Goal: Transaction & Acquisition: Purchase product/service

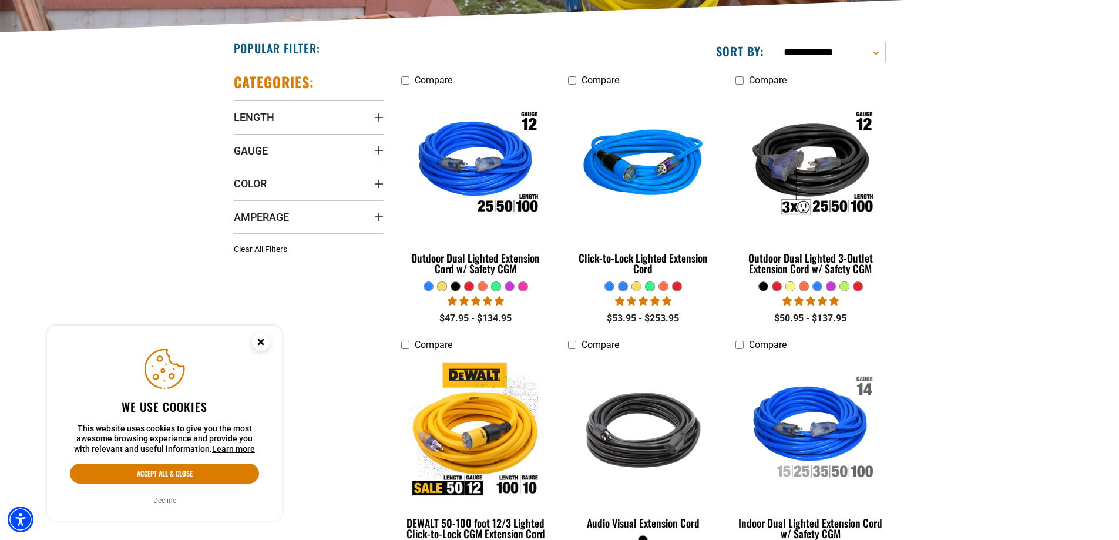
scroll to position [294, 0]
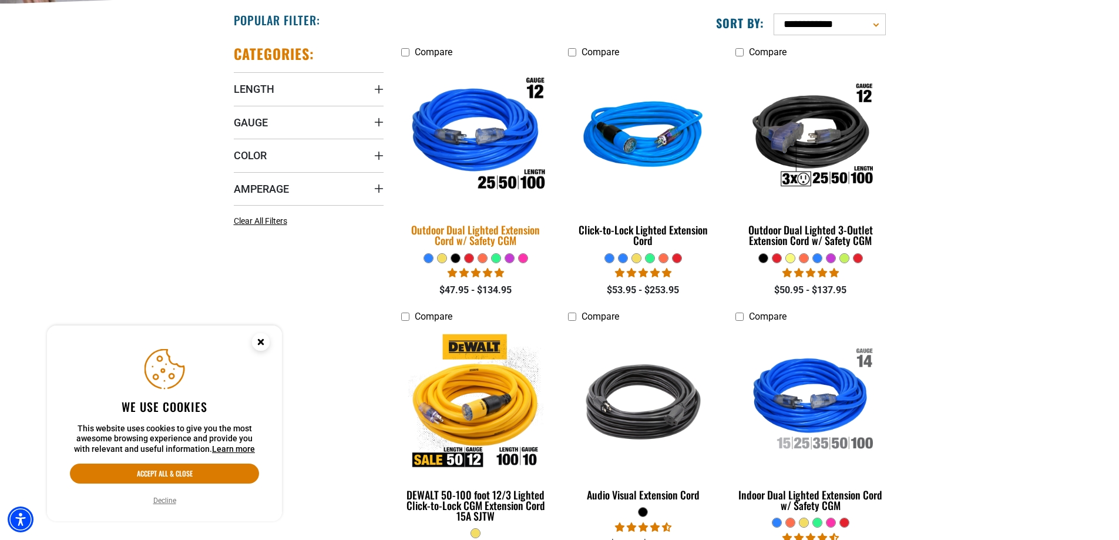
click at [484, 178] on img at bounding box center [475, 137] width 164 height 150
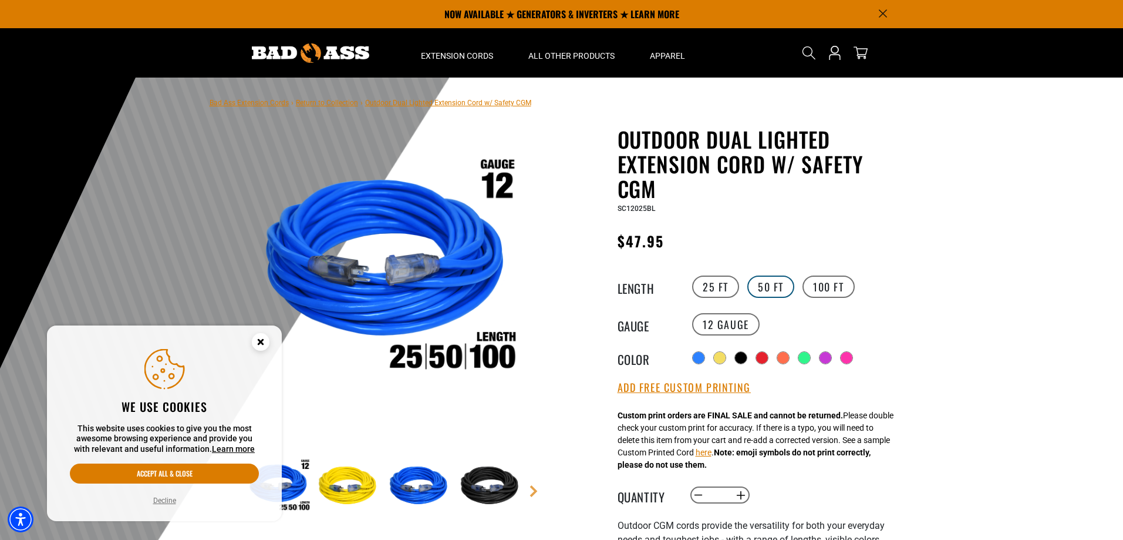
click at [775, 295] on label "50 FT" at bounding box center [771, 286] width 47 height 22
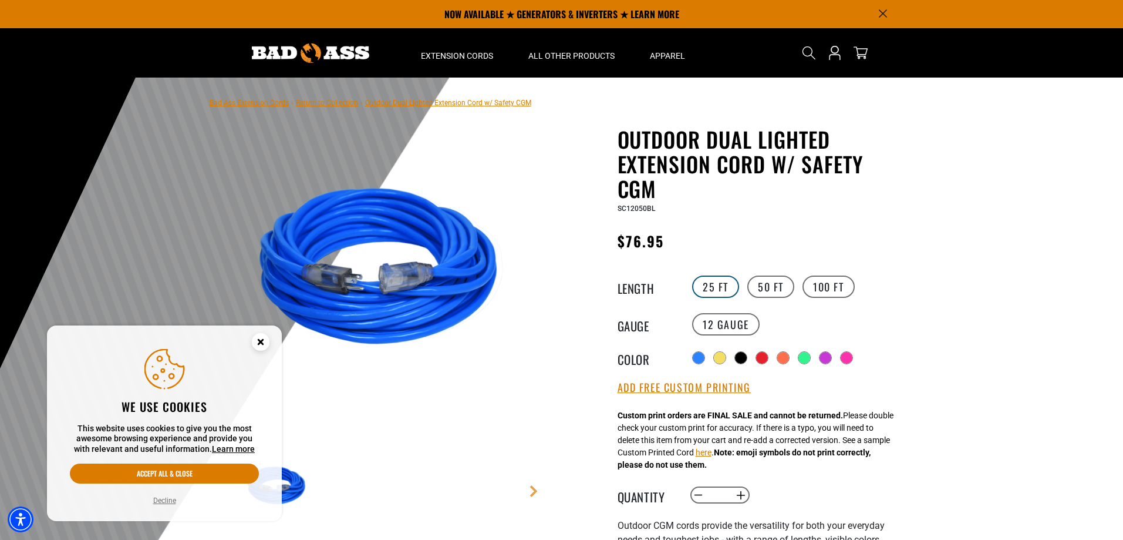
click at [711, 285] on label "25 FT" at bounding box center [715, 286] width 47 height 22
click at [772, 280] on label "50 FT" at bounding box center [771, 286] width 47 height 22
click at [835, 283] on label "100 FT" at bounding box center [829, 286] width 52 height 22
